Goal: Check status

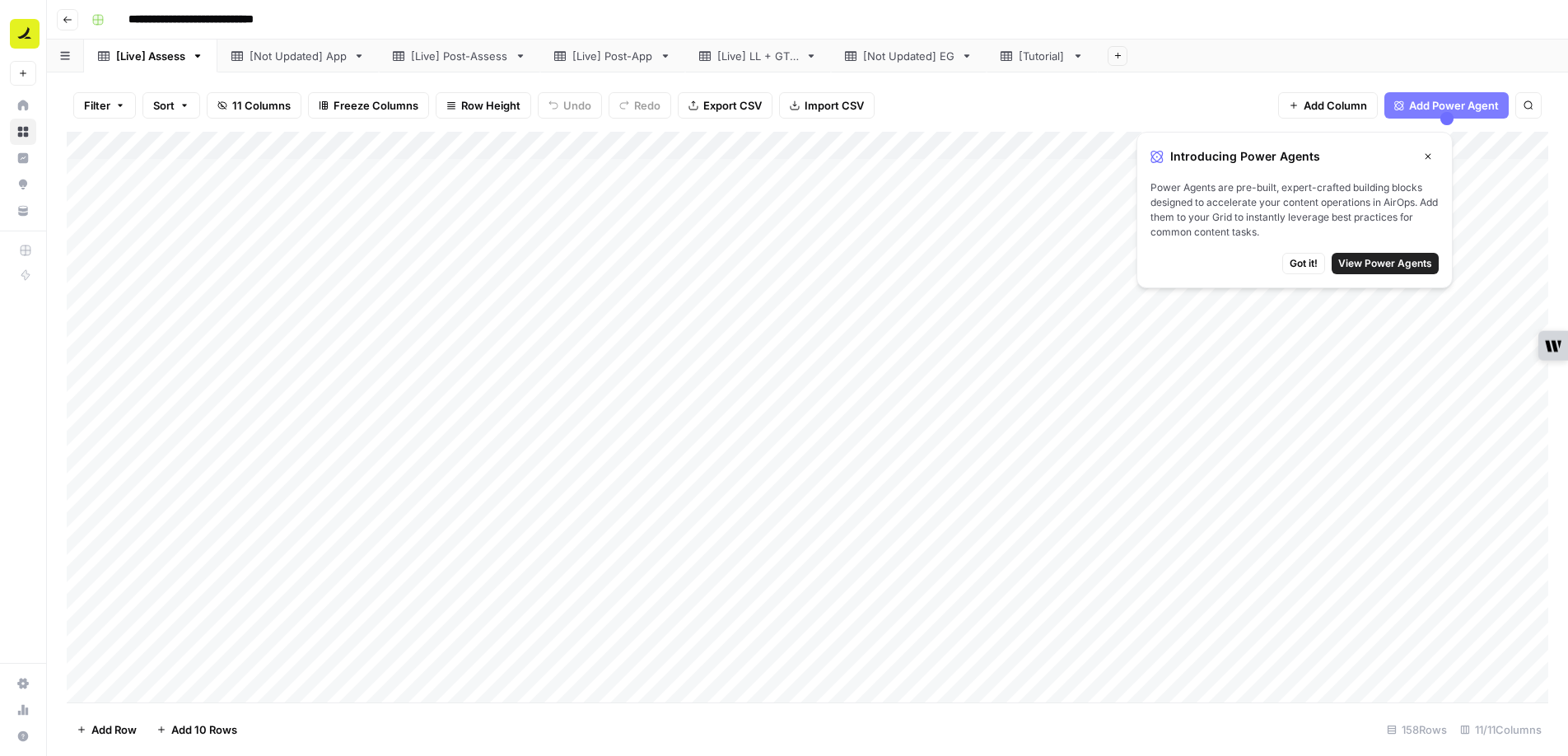
click at [1429, 154] on icon "button" at bounding box center [1427, 156] width 10 height 10
